Goal: Book appointment/travel/reservation

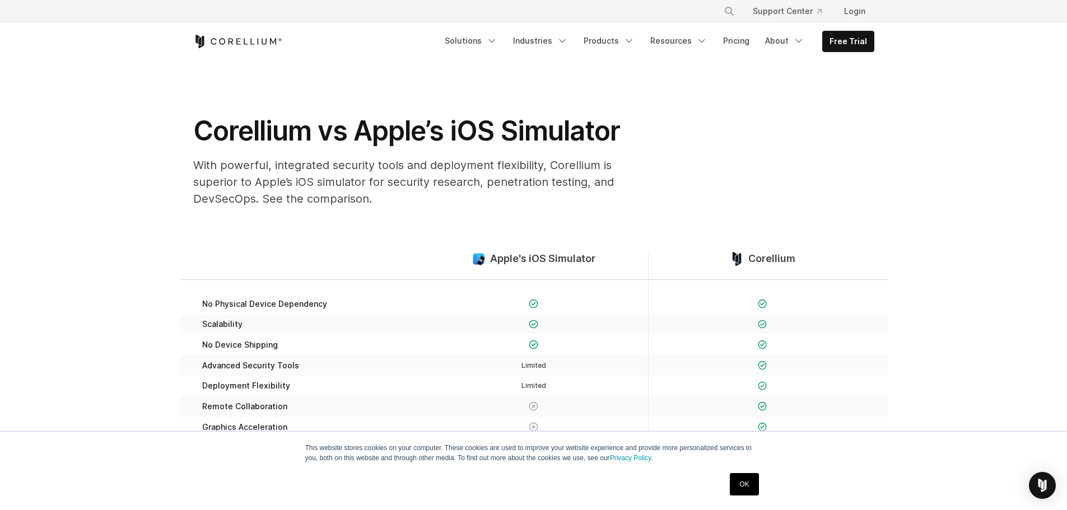
click at [745, 490] on link "OK" at bounding box center [744, 484] width 29 height 22
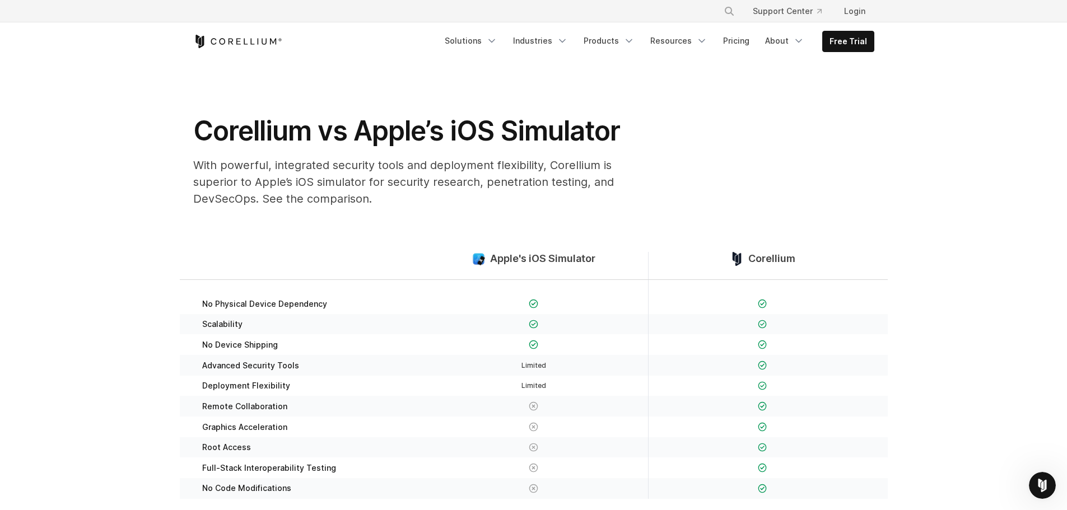
click at [846, 62] on section "Corellium vs Apple’s iOS Simulator With powerful, integrated security tools and…" at bounding box center [533, 138] width 1067 height 156
click at [843, 47] on link "Free Trial" at bounding box center [848, 41] width 51 height 20
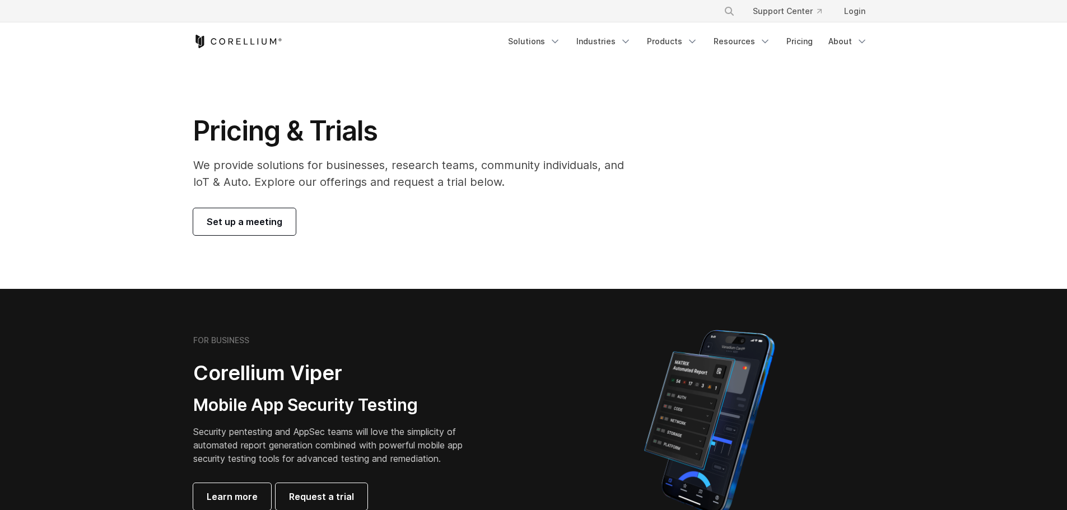
click at [263, 218] on span "Set up a meeting" at bounding box center [245, 221] width 76 height 13
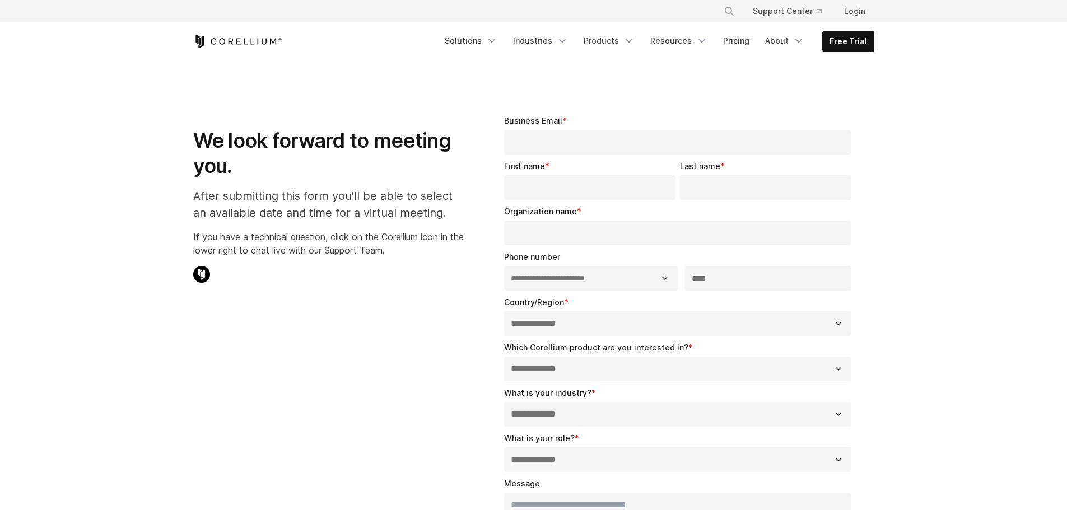
select select "**"
click at [593, 46] on link "Products" at bounding box center [609, 41] width 64 height 20
